Goal: Task Accomplishment & Management: Use online tool/utility

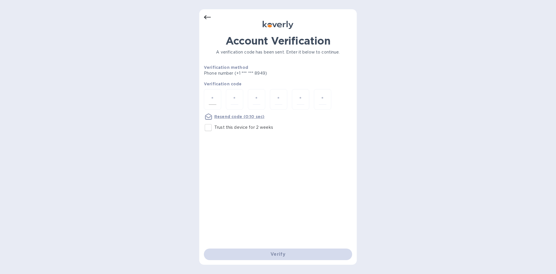
click at [214, 100] on input "number" at bounding box center [213, 99] width 8 height 11
type input "1"
type input "4"
type input "5"
type input "3"
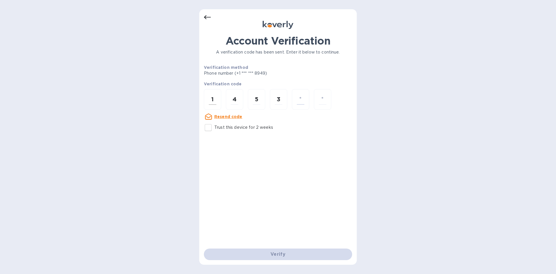
type input "0"
type input "7"
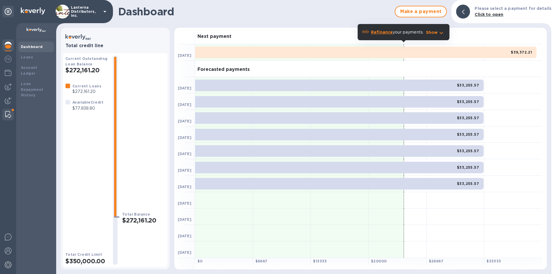
click at [8, 115] on img at bounding box center [8, 114] width 6 height 7
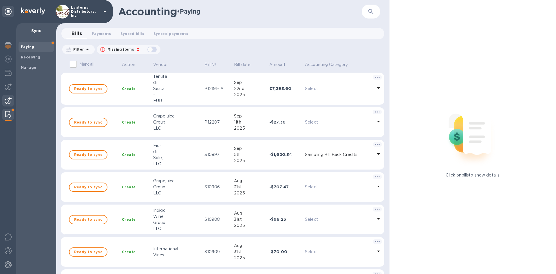
click at [8, 99] on img at bounding box center [8, 100] width 7 height 7
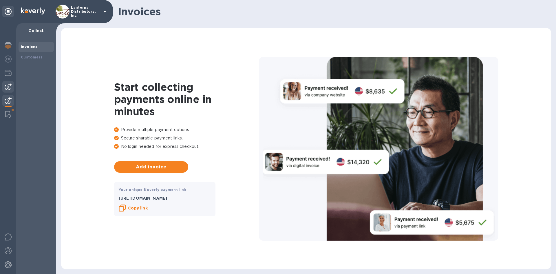
click at [9, 89] on img at bounding box center [8, 86] width 7 height 7
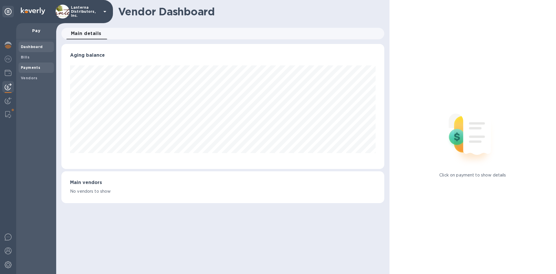
scroll to position [125, 323]
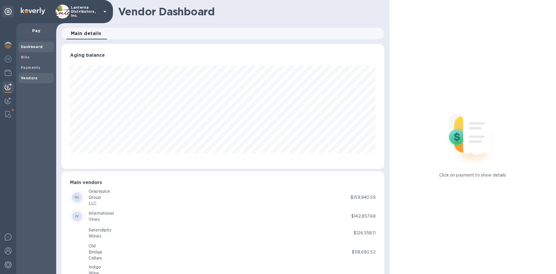
click at [35, 78] on b "Vendors" at bounding box center [29, 78] width 17 height 4
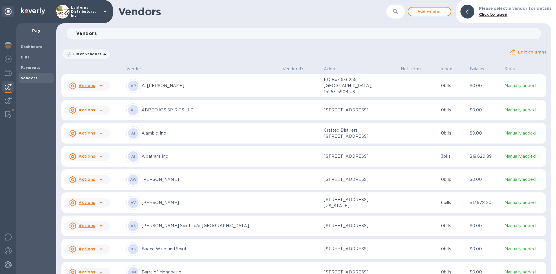
click at [403, 13] on button "button" at bounding box center [396, 12] width 14 height 14
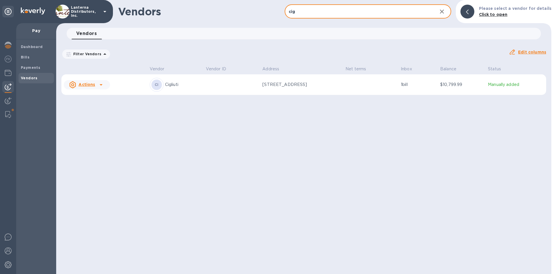
type input "cig"
click at [197, 91] on td "CI Cigliuti" at bounding box center [176, 84] width 56 height 21
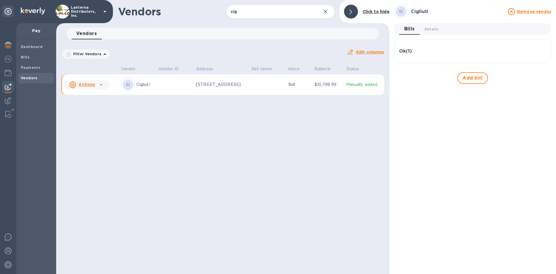
click at [296, 90] on td "1 bill" at bounding box center [299, 84] width 26 height 21
click at [423, 52] on div "Ok ( 1 )" at bounding box center [473, 52] width 148 height 6
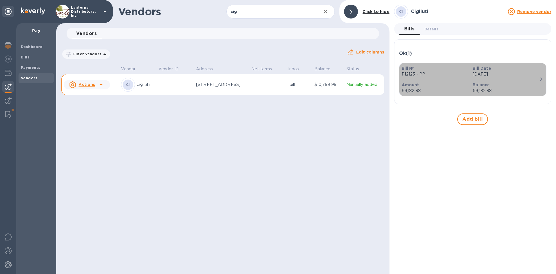
click at [438, 84] on p "Amount" at bounding box center [435, 85] width 67 height 6
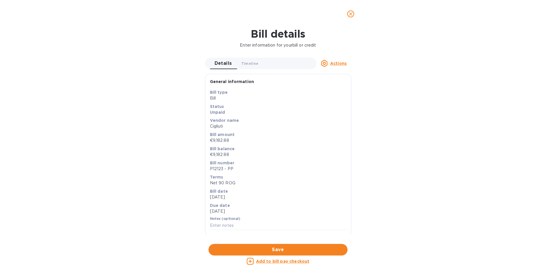
click at [338, 63] on u "Actions" at bounding box center [338, 63] width 17 height 5
click at [389, 74] on div at bounding box center [278, 137] width 556 height 274
click at [282, 263] on u "Add to bill pay checkout" at bounding box center [283, 261] width 54 height 5
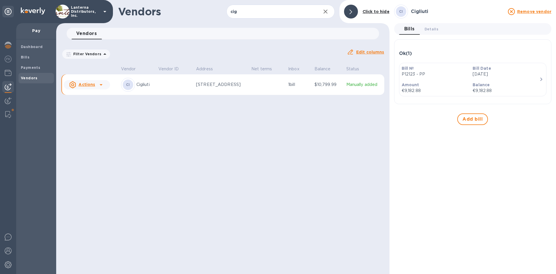
click at [445, 86] on p "Amount" at bounding box center [435, 85] width 67 height 6
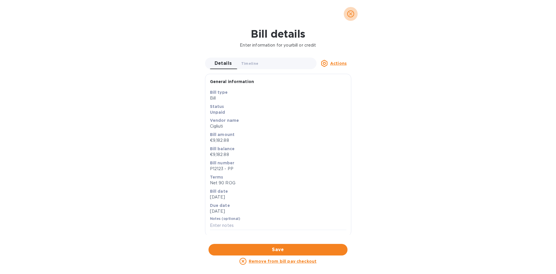
click at [352, 15] on icon "close" at bounding box center [351, 14] width 6 height 6
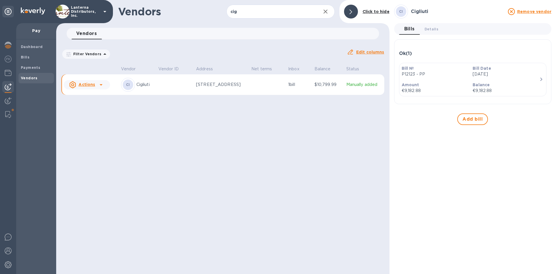
click at [83, 85] on u "Actions" at bounding box center [87, 84] width 17 height 5
click at [205, 149] on div at bounding box center [278, 137] width 556 height 274
click at [372, 11] on b "Click to hide" at bounding box center [376, 11] width 27 height 5
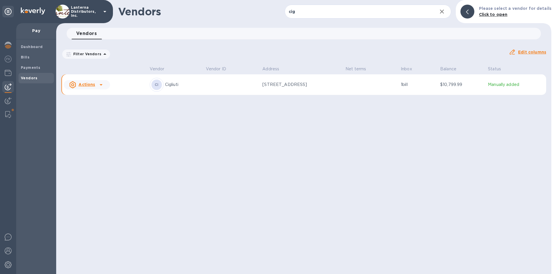
click at [492, 16] on b "Click to open" at bounding box center [493, 14] width 29 height 5
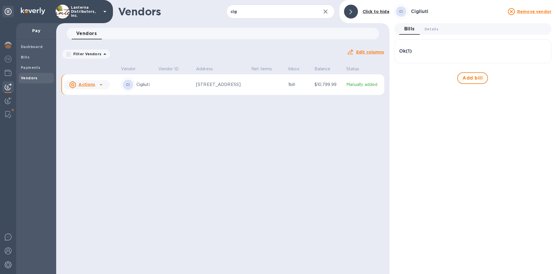
click at [440, 55] on div "Ok ( 1 )" at bounding box center [473, 51] width 148 height 14
click at [523, 77] on p "[DATE]" at bounding box center [506, 74] width 67 height 6
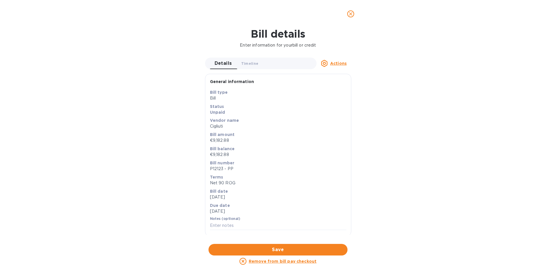
click at [277, 262] on u "Remove from bill pay checkout" at bounding box center [283, 261] width 68 height 5
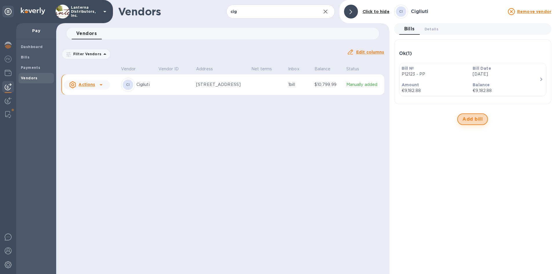
click at [474, 118] on span "Add bill" at bounding box center [473, 119] width 20 height 7
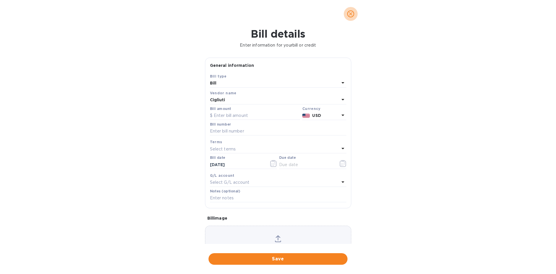
click at [354, 18] on button "close" at bounding box center [351, 14] width 14 height 14
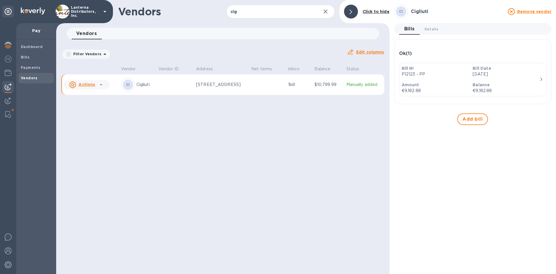
click at [437, 74] on p "P12123 - PP" at bounding box center [435, 74] width 67 height 6
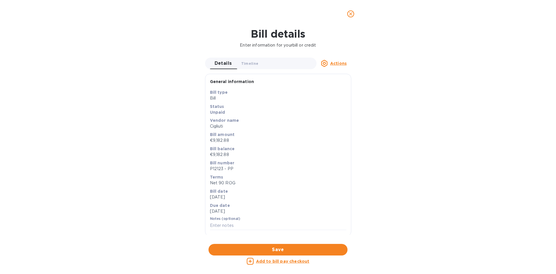
click at [342, 63] on u "Actions" at bounding box center [338, 63] width 17 height 5
click at [408, 72] on div at bounding box center [278, 137] width 556 height 274
click at [289, 263] on u "Add to bill pay checkout" at bounding box center [283, 261] width 54 height 5
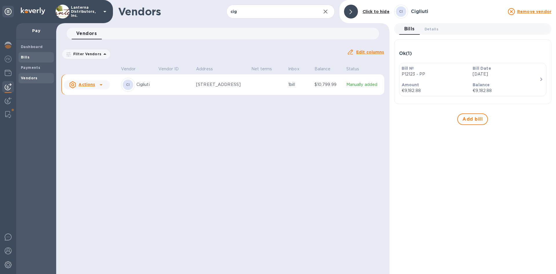
click at [30, 57] on span "Bills" at bounding box center [36, 57] width 31 height 6
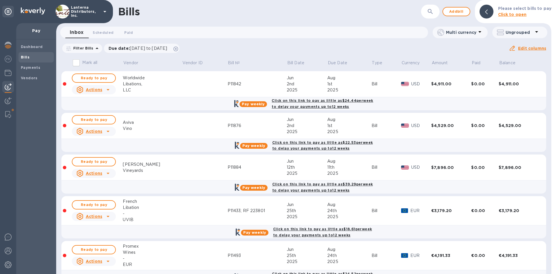
click at [510, 14] on b "Click to open" at bounding box center [512, 14] width 29 height 5
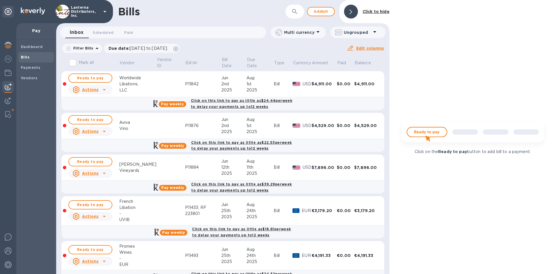
click at [423, 136] on img at bounding box center [473, 134] width 153 height 30
click at [350, 11] on div at bounding box center [351, 12] width 14 height 14
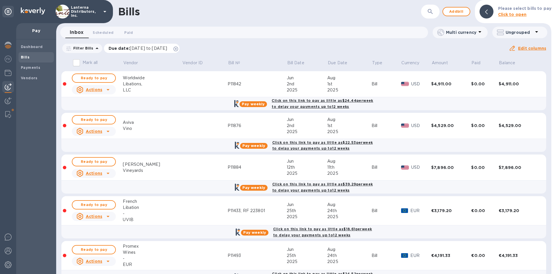
click at [178, 48] on icon at bounding box center [176, 49] width 5 height 5
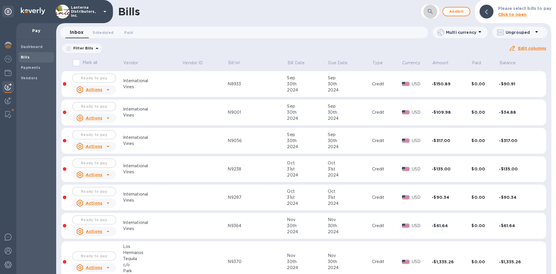
click at [429, 13] on icon "button" at bounding box center [430, 11] width 7 height 7
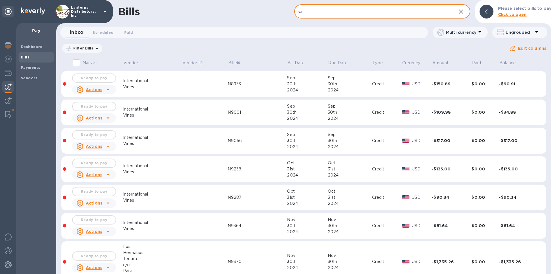
type input "cig"
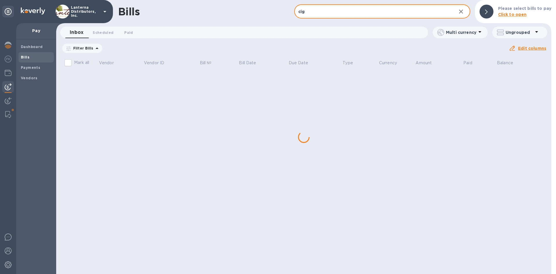
checkbox input "true"
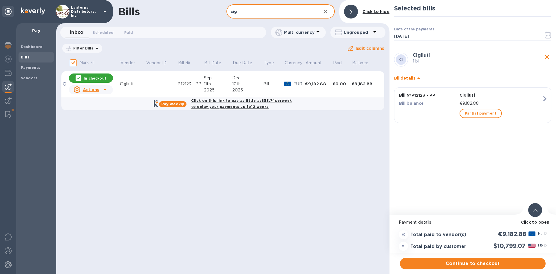
type input "cig"
click at [537, 211] on icon at bounding box center [535, 211] width 5 height 3
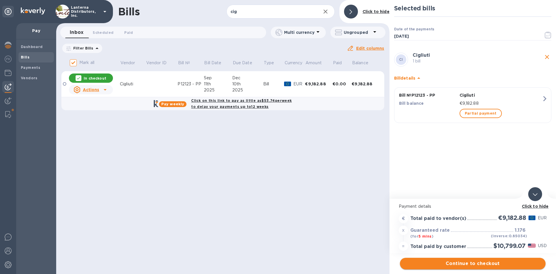
click at [468, 266] on span "Continue to checkout" at bounding box center [473, 264] width 137 height 7
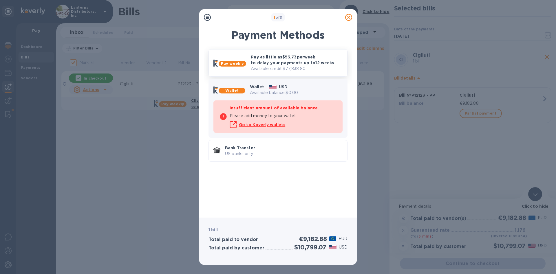
click at [268, 64] on p "Pay as little as $53.73 per week to delay your payments up to 12 weeks" at bounding box center [297, 60] width 92 height 12
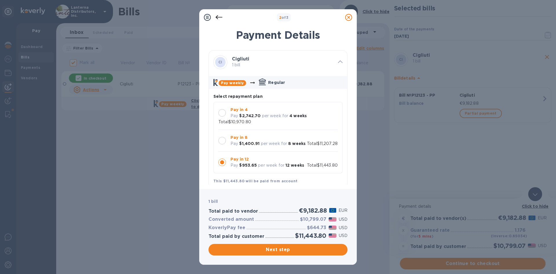
click at [224, 141] on div at bounding box center [223, 141] width 8 height 8
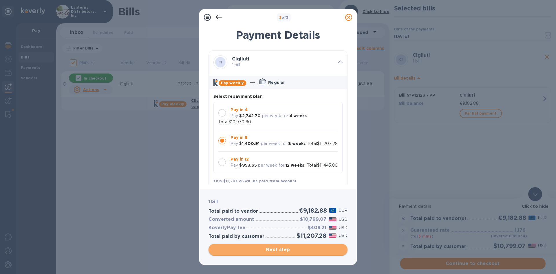
click at [292, 249] on span "Next step" at bounding box center [278, 250] width 130 height 7
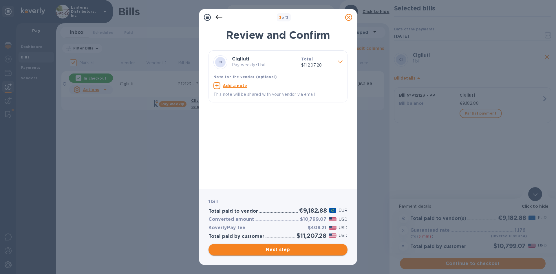
click at [278, 248] on span "Next step" at bounding box center [278, 250] width 130 height 7
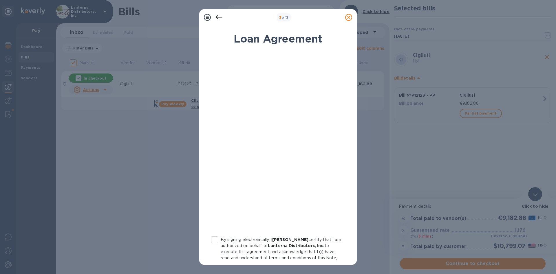
scroll to position [50, 0]
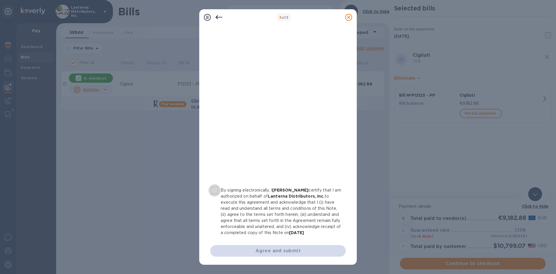
click at [217, 192] on input "By signing electronically, I [PERSON_NAME] certify that I am authorized on beha…" at bounding box center [215, 191] width 12 height 12
checkbox input "true"
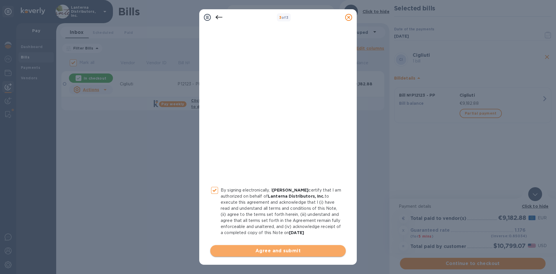
click at [296, 250] on span "Agree and submit" at bounding box center [278, 251] width 126 height 7
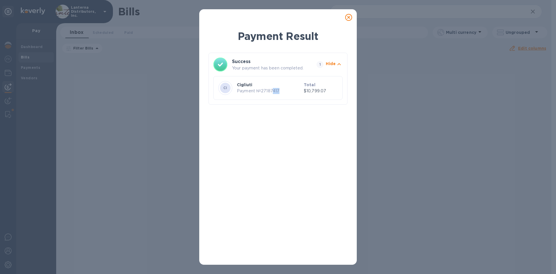
drag, startPoint x: 279, startPoint y: 90, endPoint x: 271, endPoint y: 90, distance: 8.4
click at [271, 90] on p "Payment № 27187417" at bounding box center [269, 91] width 65 height 6
click at [349, 17] on icon at bounding box center [348, 17] width 7 height 7
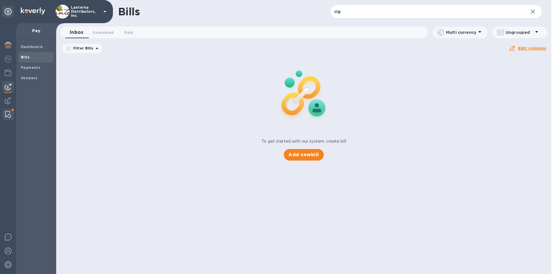
click at [11, 114] on div at bounding box center [8, 115] width 10 height 12
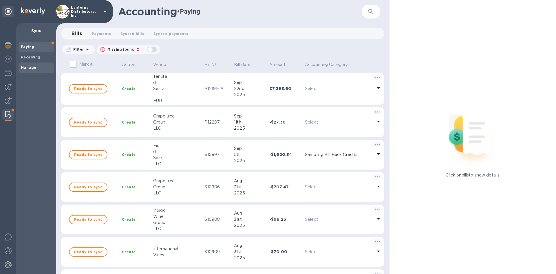
click at [29, 70] on b "Manage" at bounding box center [28, 67] width 15 height 4
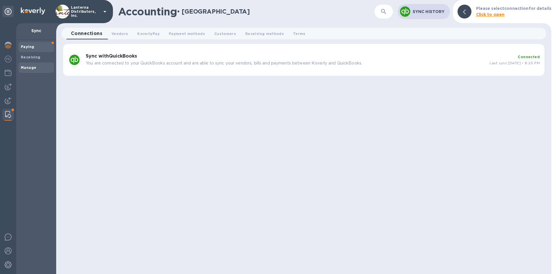
click at [28, 47] on b "Paying" at bounding box center [27, 47] width 13 height 4
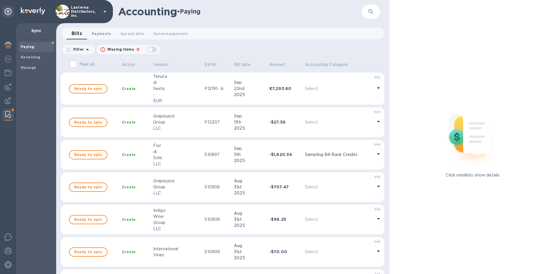
click at [96, 30] on button "Payments 0" at bounding box center [101, 34] width 29 height 12
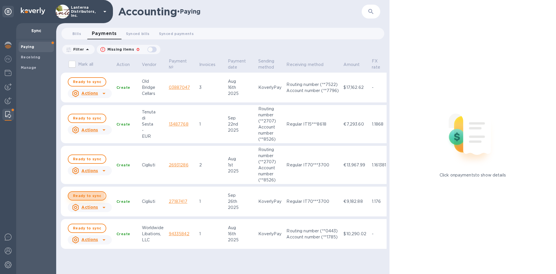
click at [84, 197] on span "Ready to sync" at bounding box center [87, 196] width 28 height 7
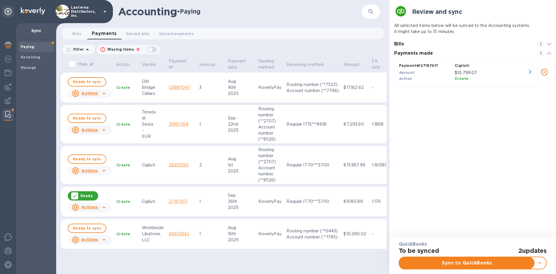
scroll to position [31, 160]
click at [476, 266] on span "Sync to QuickBooks" at bounding box center [467, 263] width 126 height 7
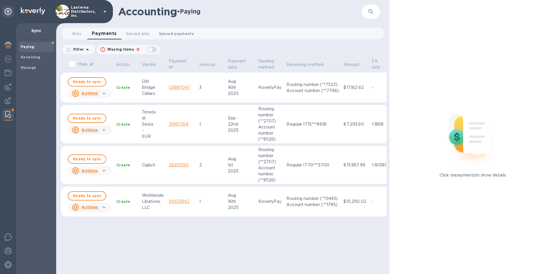
click at [181, 33] on span "Synced payments 0" at bounding box center [176, 34] width 35 height 6
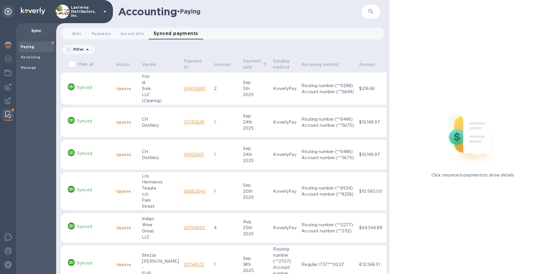
click at [243, 62] on p "Payment date" at bounding box center [252, 64] width 18 height 12
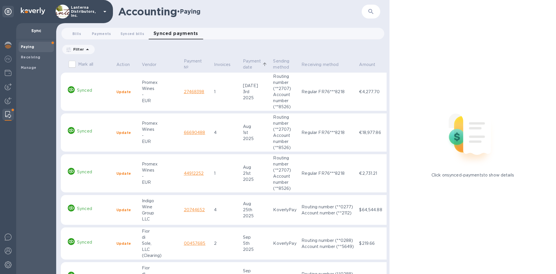
click at [243, 62] on p "Payment date" at bounding box center [252, 64] width 18 height 12
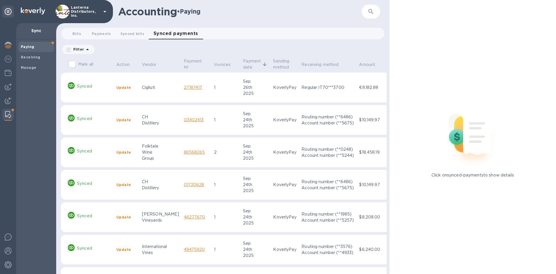
click at [191, 87] on p "27187417" at bounding box center [197, 88] width 26 height 6
click at [243, 94] on div "2025" at bounding box center [256, 94] width 26 height 6
drag, startPoint x: 193, startPoint y: 89, endPoint x: 173, endPoint y: 91, distance: 19.5
click at [182, 91] on td "27187417" at bounding box center [197, 88] width 30 height 30
copy link "27187417"
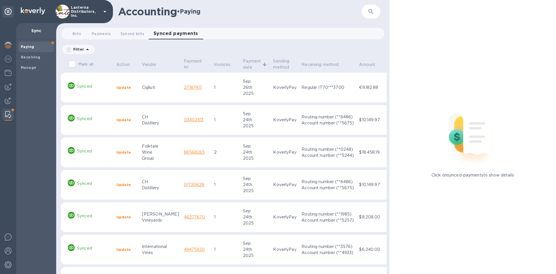
click at [245, 48] on div "Filter" at bounding box center [222, 49] width 323 height 11
